Goal: Transaction & Acquisition: Purchase product/service

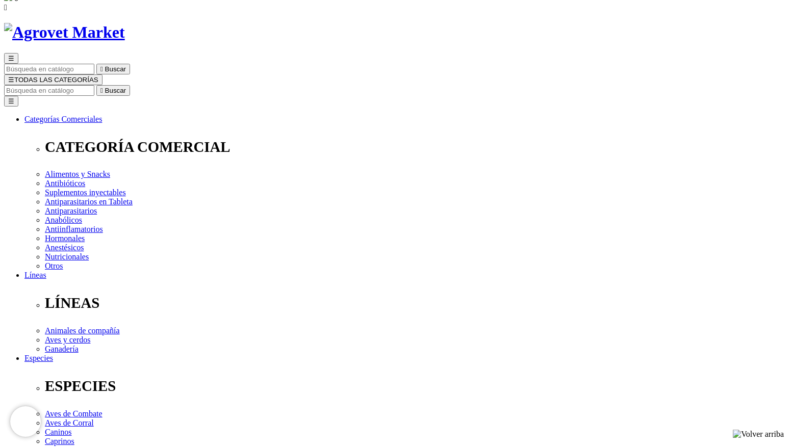
scroll to position [68, 0]
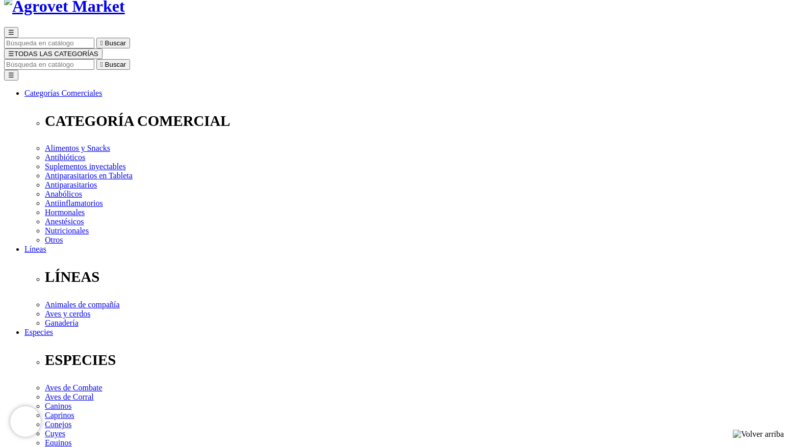
select select "3"
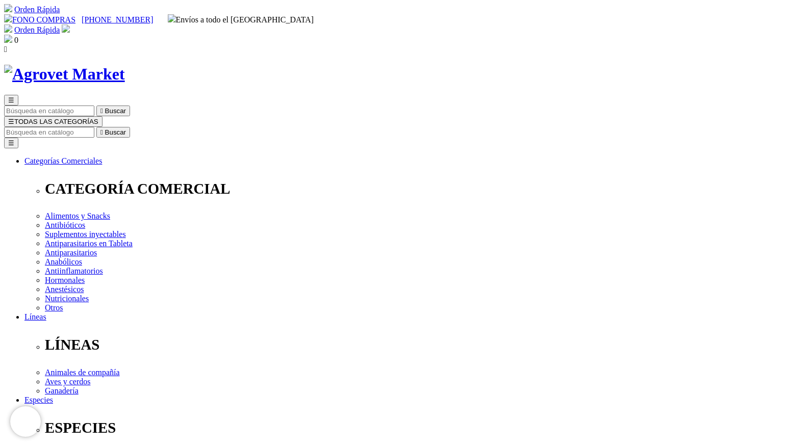
drag, startPoint x: 405, startPoint y: 201, endPoint x: 478, endPoint y: 206, distance: 73.1
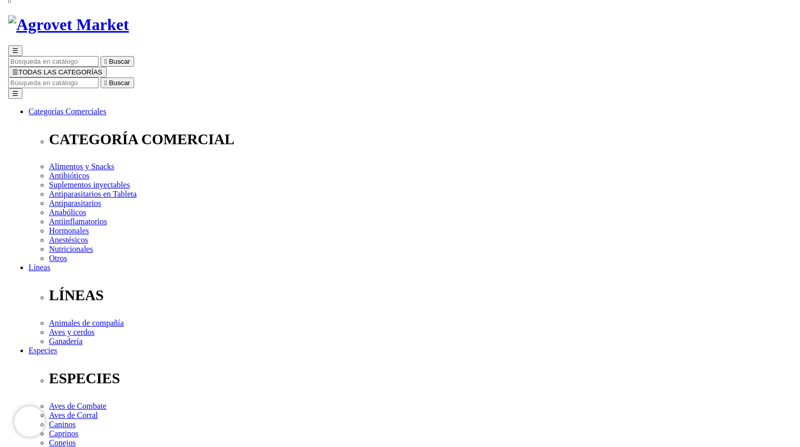
scroll to position [136, 0]
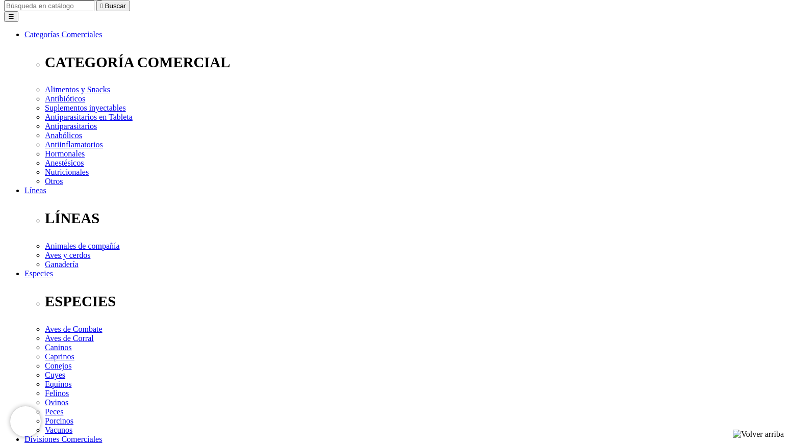
scroll to position [0, 0]
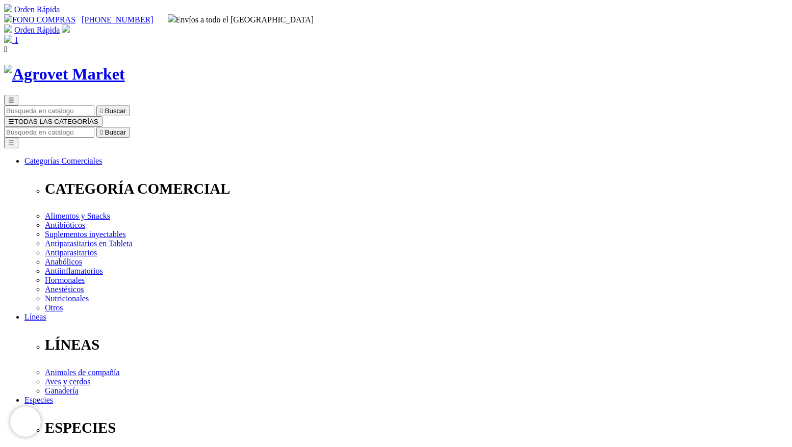
select select "3"
